Goal: Information Seeking & Learning: Find specific fact

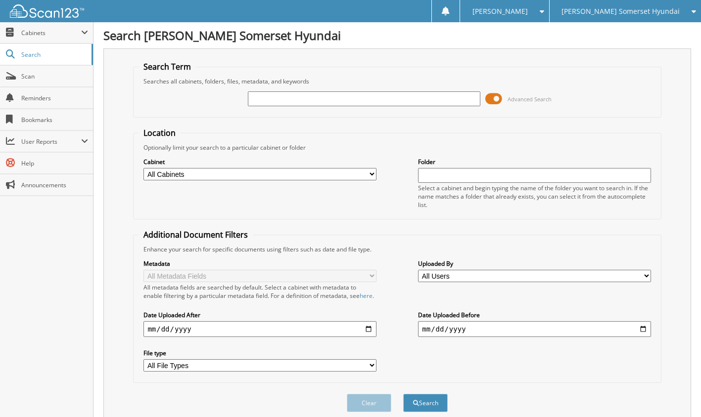
click at [319, 106] on div at bounding box center [364, 98] width 232 height 17
click at [317, 100] on input "text" at bounding box center [364, 98] width 232 height 15
type input "6029477"
click at [403, 394] on button "Search" at bounding box center [425, 403] width 44 height 18
click at [340, 101] on input "6029477" at bounding box center [364, 98] width 232 height 15
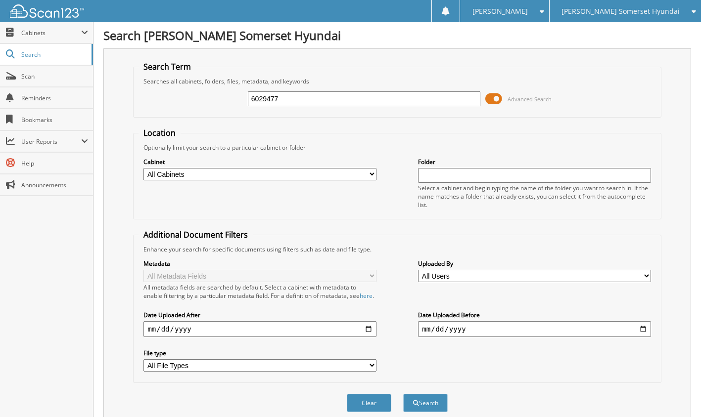
click at [340, 101] on input "6029477" at bounding box center [364, 98] width 232 height 15
type input "6029654"
click at [403, 394] on button "Search" at bounding box center [425, 403] width 44 height 18
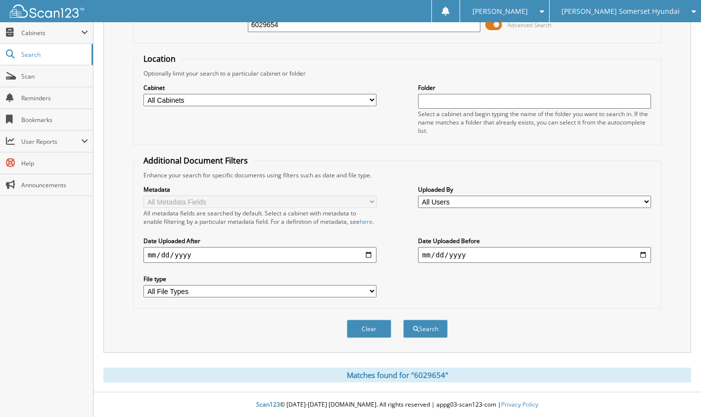
scroll to position [34, 0]
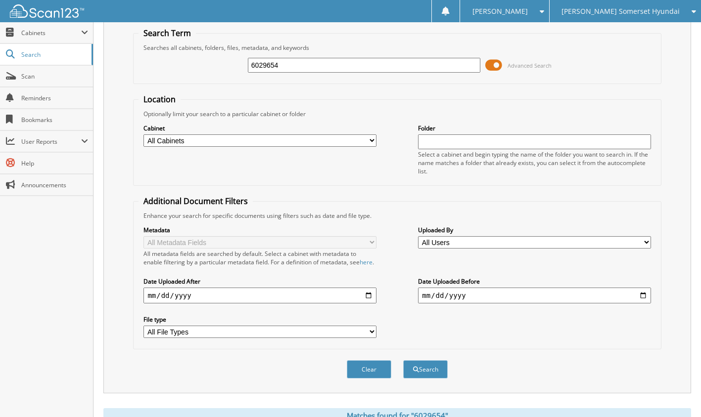
click at [413, 402] on div "Search Term Searches all cabinets, folders, files, metadata, and keywords 60296…" at bounding box center [396, 219] width 587 height 408
click at [369, 67] on input "6029654" at bounding box center [364, 65] width 232 height 15
type input "6029909"
click at [403, 360] on button "Search" at bounding box center [425, 369] width 44 height 18
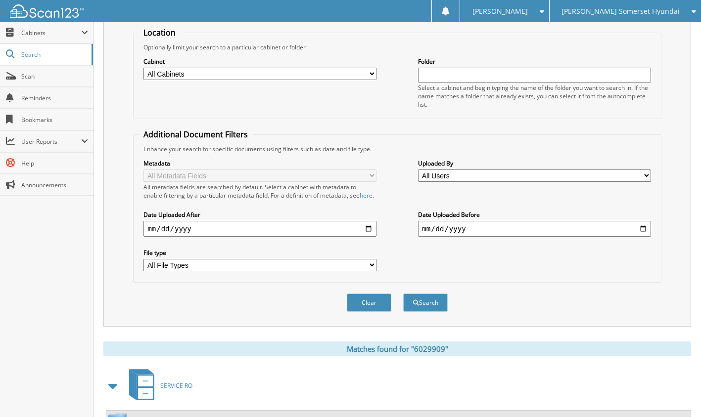
scroll to position [213, 0]
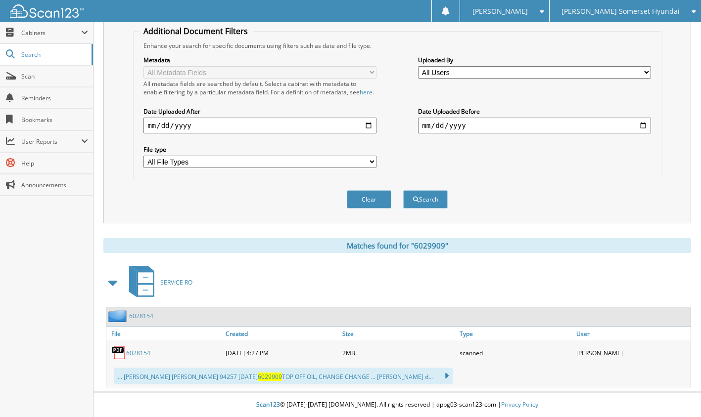
click at [137, 352] on link "6028154" at bounding box center [138, 353] width 24 height 8
click at [258, 374] on span "6029909" at bounding box center [270, 377] width 24 height 8
click at [221, 353] on div "6028154" at bounding box center [164, 353] width 117 height 20
click at [144, 355] on link "6028154" at bounding box center [138, 353] width 24 height 8
drag, startPoint x: 228, startPoint y: 408, endPoint x: 251, endPoint y: 393, distance: 27.8
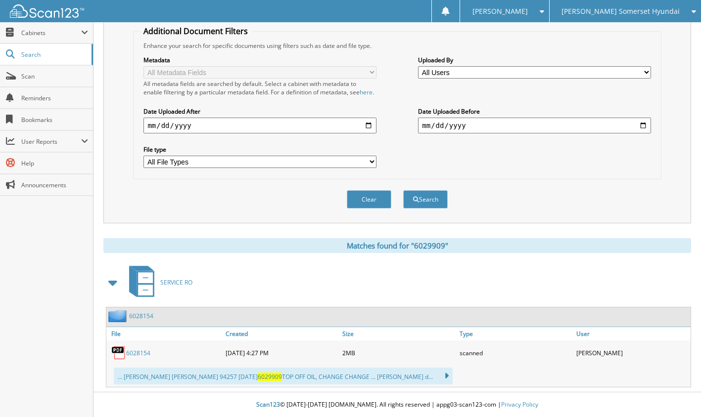
click at [228, 408] on div "Scan123 © 1996-2025 scan123.com. All rights reserved | appg03-scan123-com | Pri…" at bounding box center [396, 405] width 607 height 24
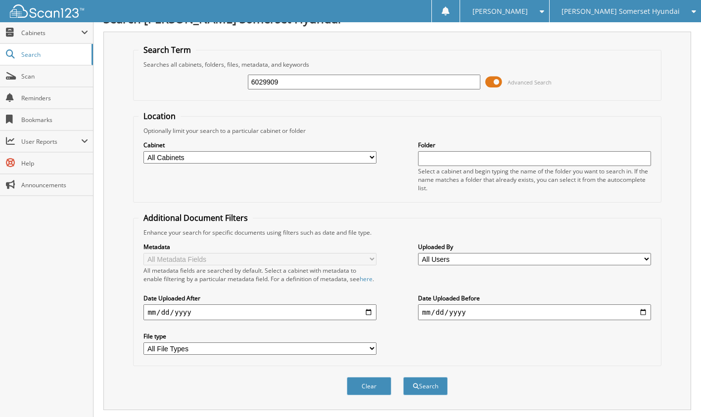
scroll to position [0, 0]
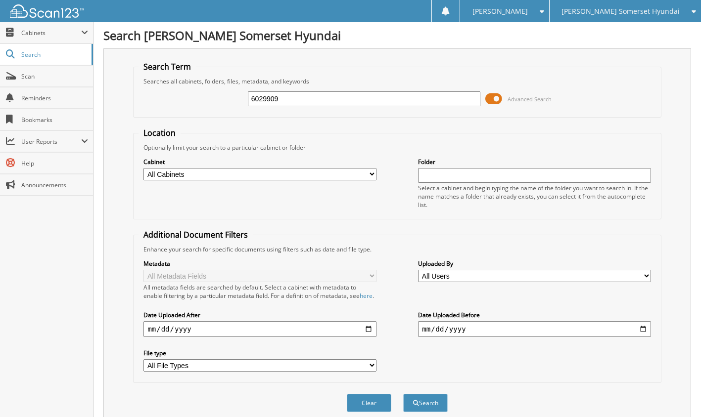
click at [311, 102] on input "6029909" at bounding box center [364, 98] width 232 height 15
type input "6030026"
click at [403, 394] on button "Search" at bounding box center [425, 403] width 44 height 18
click at [252, 404] on div "Clear Search" at bounding box center [396, 403] width 527 height 40
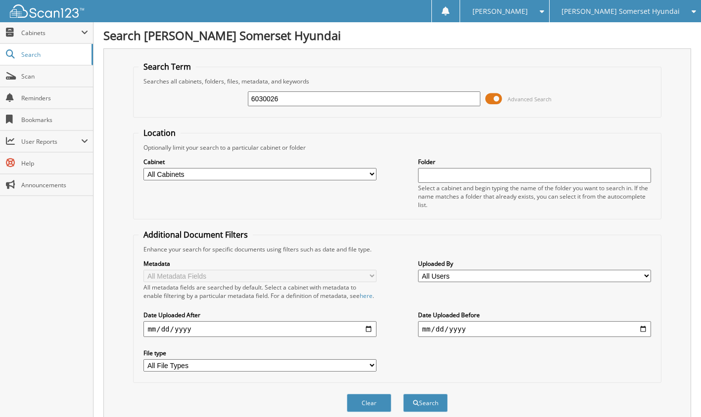
click at [285, 102] on input "6030026" at bounding box center [364, 98] width 232 height 15
type input "6030049"
click at [403, 394] on button "Search" at bounding box center [425, 403] width 44 height 18
click at [282, 401] on div "Clear Search" at bounding box center [396, 403] width 527 height 40
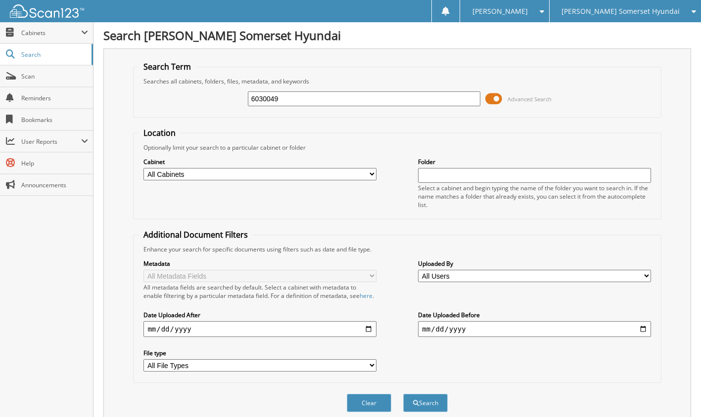
click at [359, 101] on input "6030049" at bounding box center [364, 98] width 232 height 15
type input "6030078"
click at [403, 394] on button "Search" at bounding box center [425, 403] width 44 height 18
click at [479, 409] on div "Clear Search" at bounding box center [396, 403] width 527 height 40
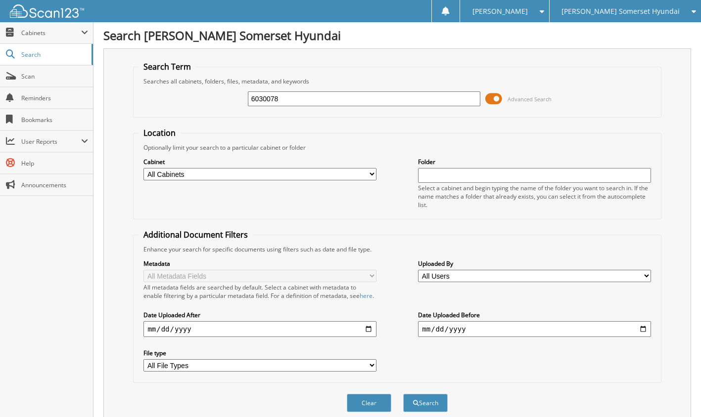
click at [331, 103] on input "6030078" at bounding box center [364, 98] width 232 height 15
type input "6030258"
click at [403, 394] on button "Search" at bounding box center [425, 403] width 44 height 18
click at [295, 400] on div "Clear Search" at bounding box center [396, 403] width 527 height 40
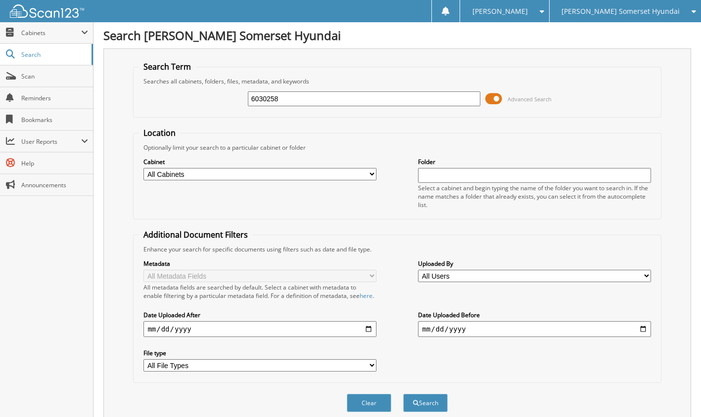
click at [318, 96] on input "6030258" at bounding box center [364, 98] width 232 height 15
type input "6030290"
click at [403, 394] on button "Search" at bounding box center [425, 403] width 44 height 18
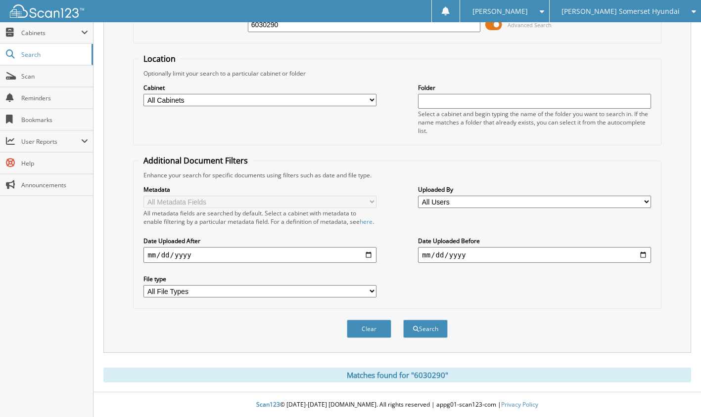
drag, startPoint x: 230, startPoint y: 402, endPoint x: 239, endPoint y: 388, distance: 16.9
click at [230, 402] on div "Scan123 © [DATE]-[DATE] [DOMAIN_NAME]. All rights reserved | appg01-scan123-com…" at bounding box center [396, 405] width 607 height 24
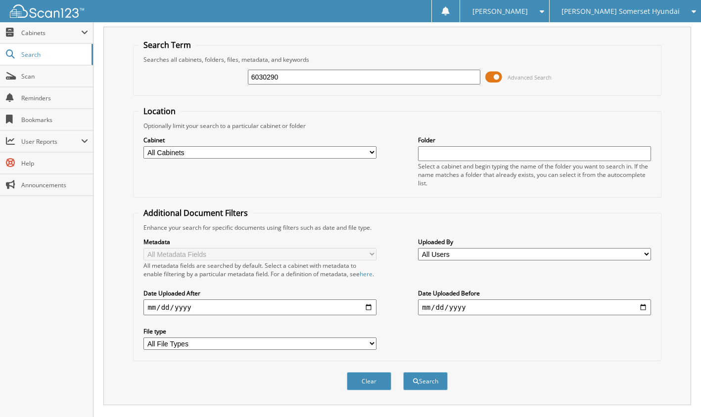
scroll to position [0, 0]
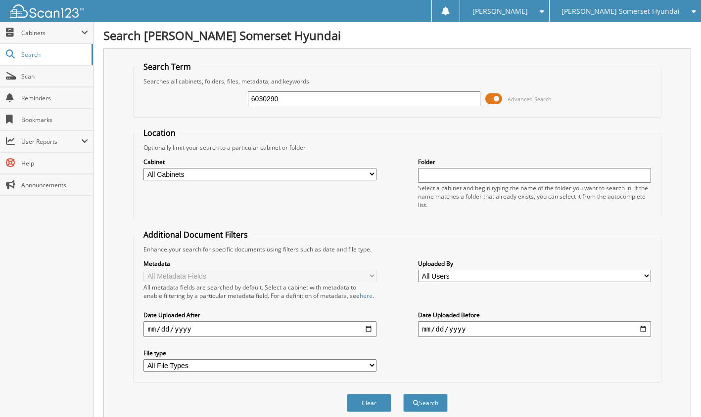
click at [287, 96] on input "6030290" at bounding box center [364, 98] width 232 height 15
drag, startPoint x: 287, startPoint y: 96, endPoint x: 295, endPoint y: 97, distance: 8.0
click at [288, 96] on input "6030290" at bounding box center [364, 98] width 232 height 15
type input "6030463"
click at [403, 394] on button "Search" at bounding box center [425, 403] width 44 height 18
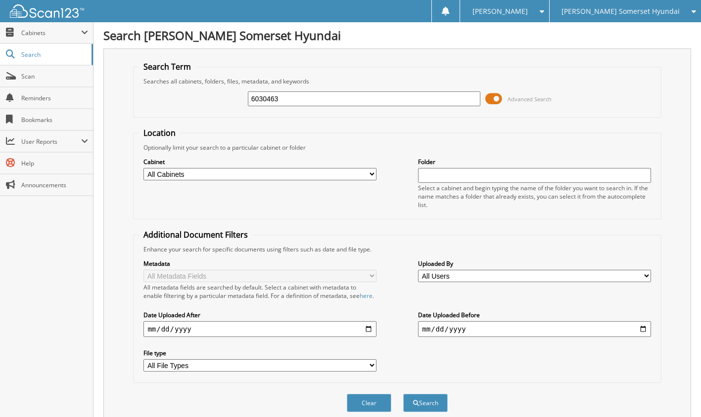
click at [349, 102] on input "6030463" at bounding box center [364, 98] width 232 height 15
type input "6030546"
click at [403, 394] on button "Search" at bounding box center [425, 403] width 44 height 18
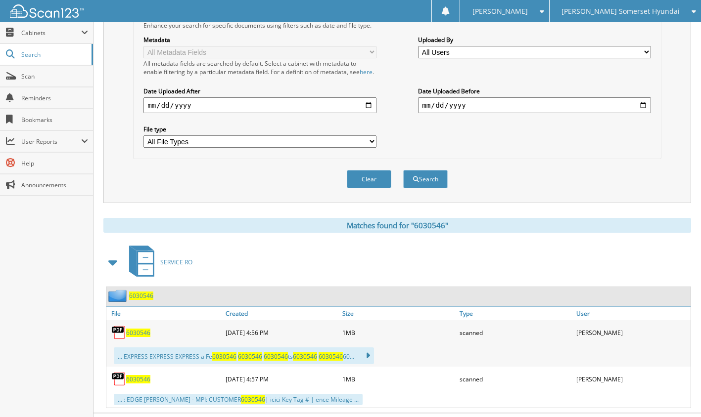
scroll to position [254, 0]
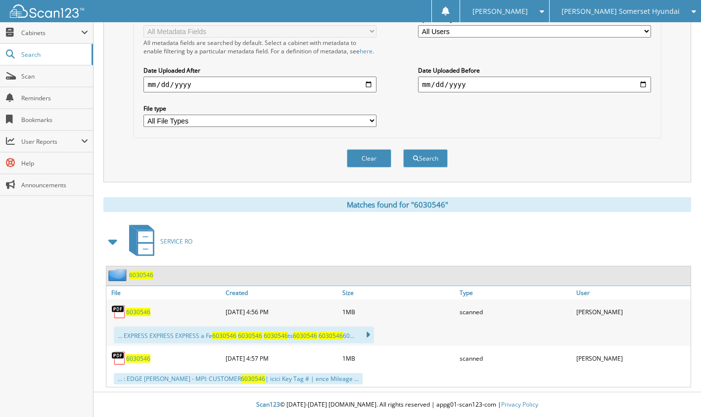
click at [139, 312] on span "6030546" at bounding box center [138, 312] width 24 height 8
click at [145, 358] on span "6030546" at bounding box center [138, 358] width 24 height 8
drag, startPoint x: 565, startPoint y: 405, endPoint x: 559, endPoint y: 391, distance: 14.9
click at [565, 405] on div "Scan123 © [DATE]-[DATE] [DOMAIN_NAME]. All rights reserved | appg01-scan123-com…" at bounding box center [396, 405] width 607 height 24
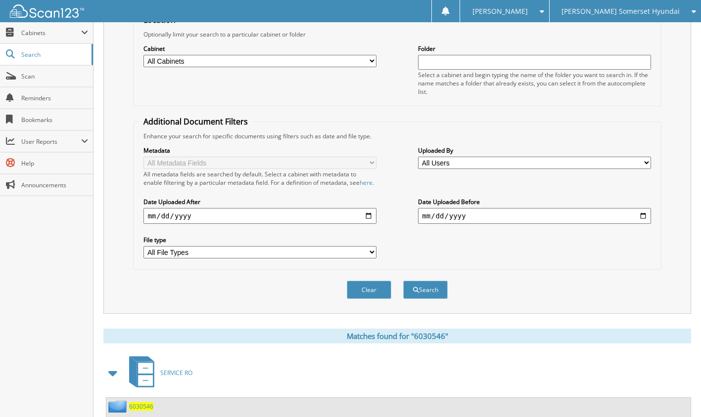
scroll to position [0, 0]
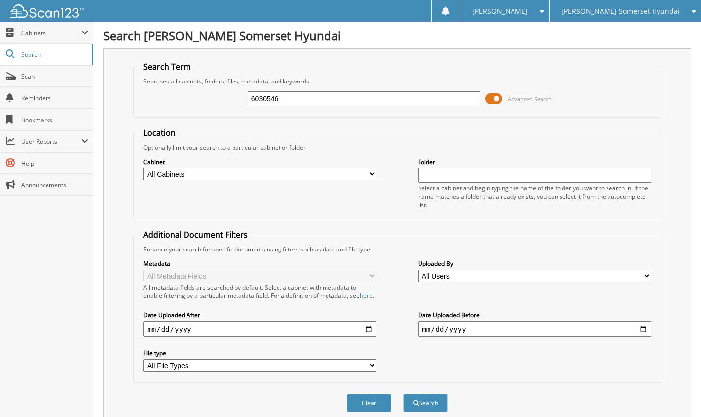
click at [292, 101] on input "6030546" at bounding box center [364, 98] width 232 height 15
type input "6030576"
click at [403, 394] on button "Search" at bounding box center [425, 403] width 44 height 18
click at [536, 405] on div "Clear Search" at bounding box center [396, 403] width 527 height 40
